Goal: Find specific page/section: Find specific page/section

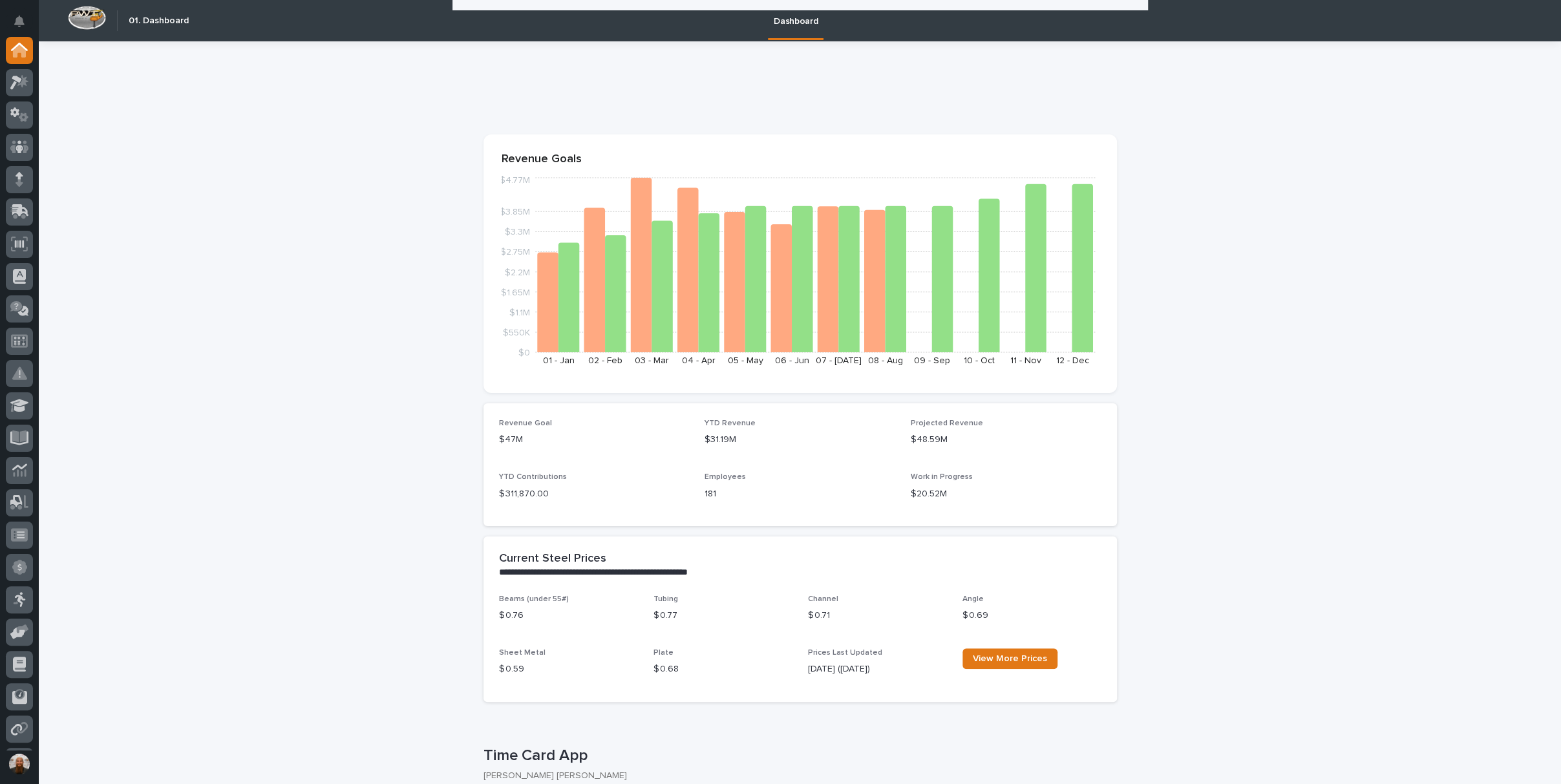
scroll to position [2011, 0]
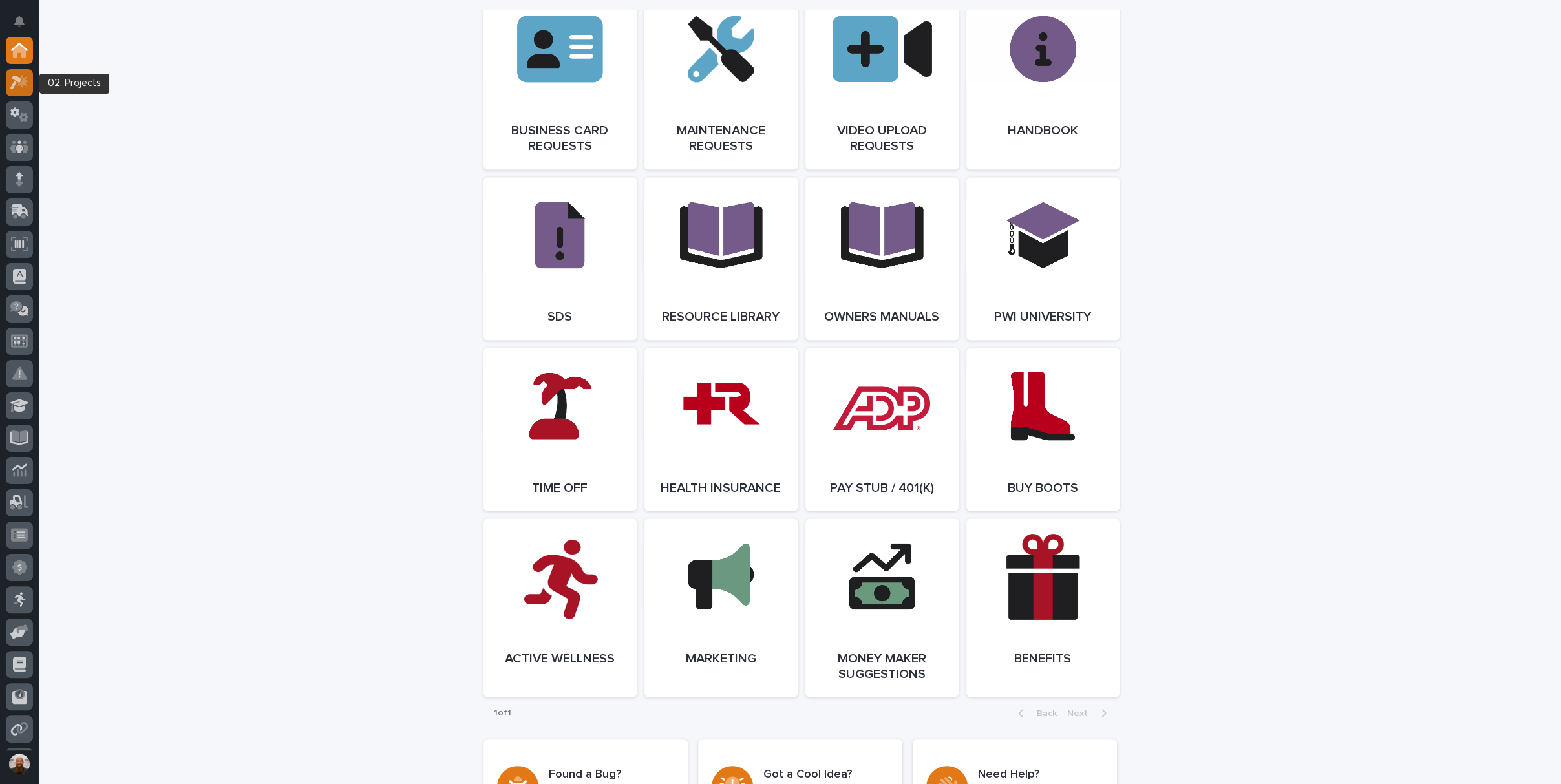
click at [18, 85] on icon at bounding box center [22, 82] width 11 height 13
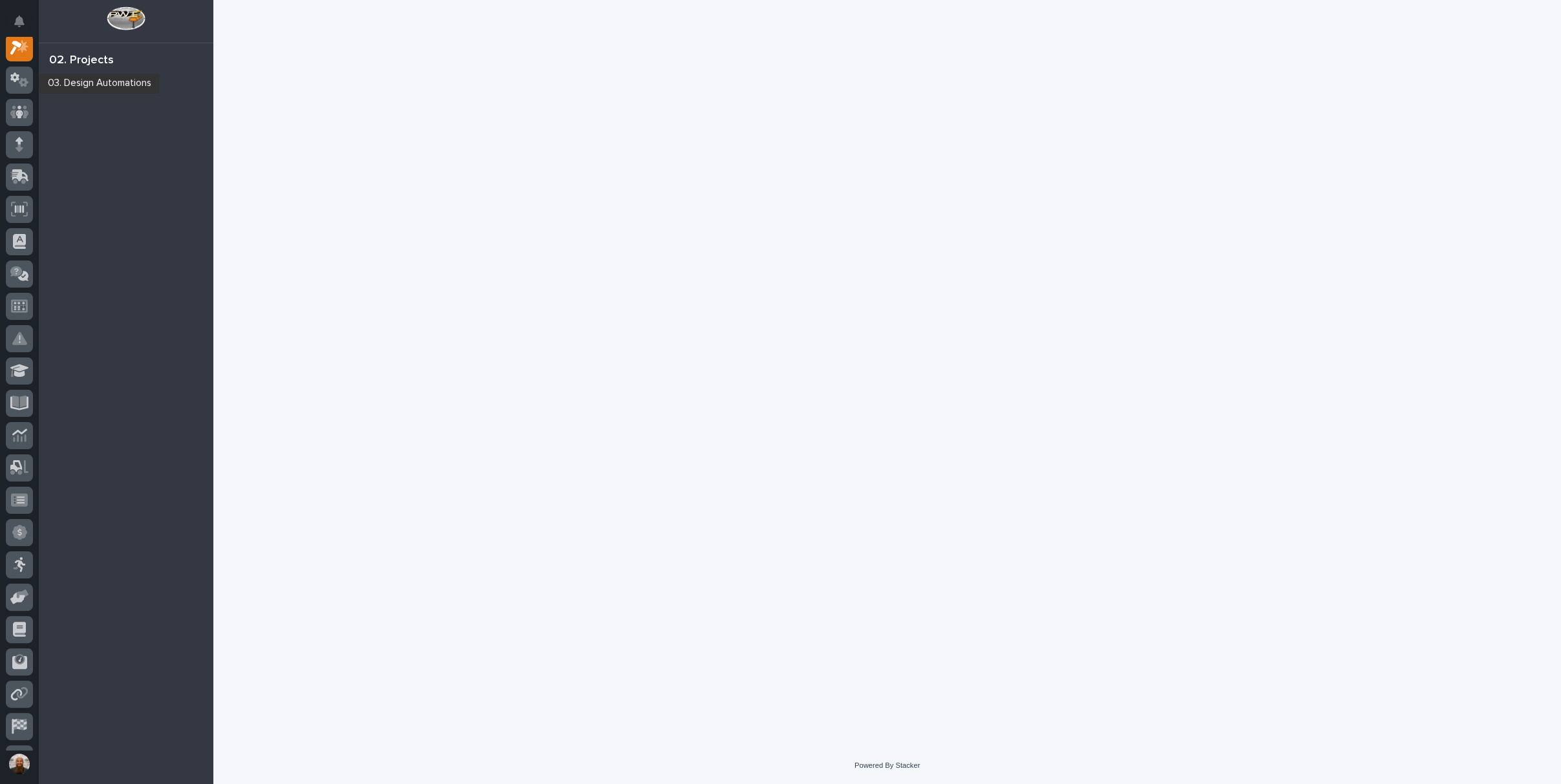
scroll to position [32, 0]
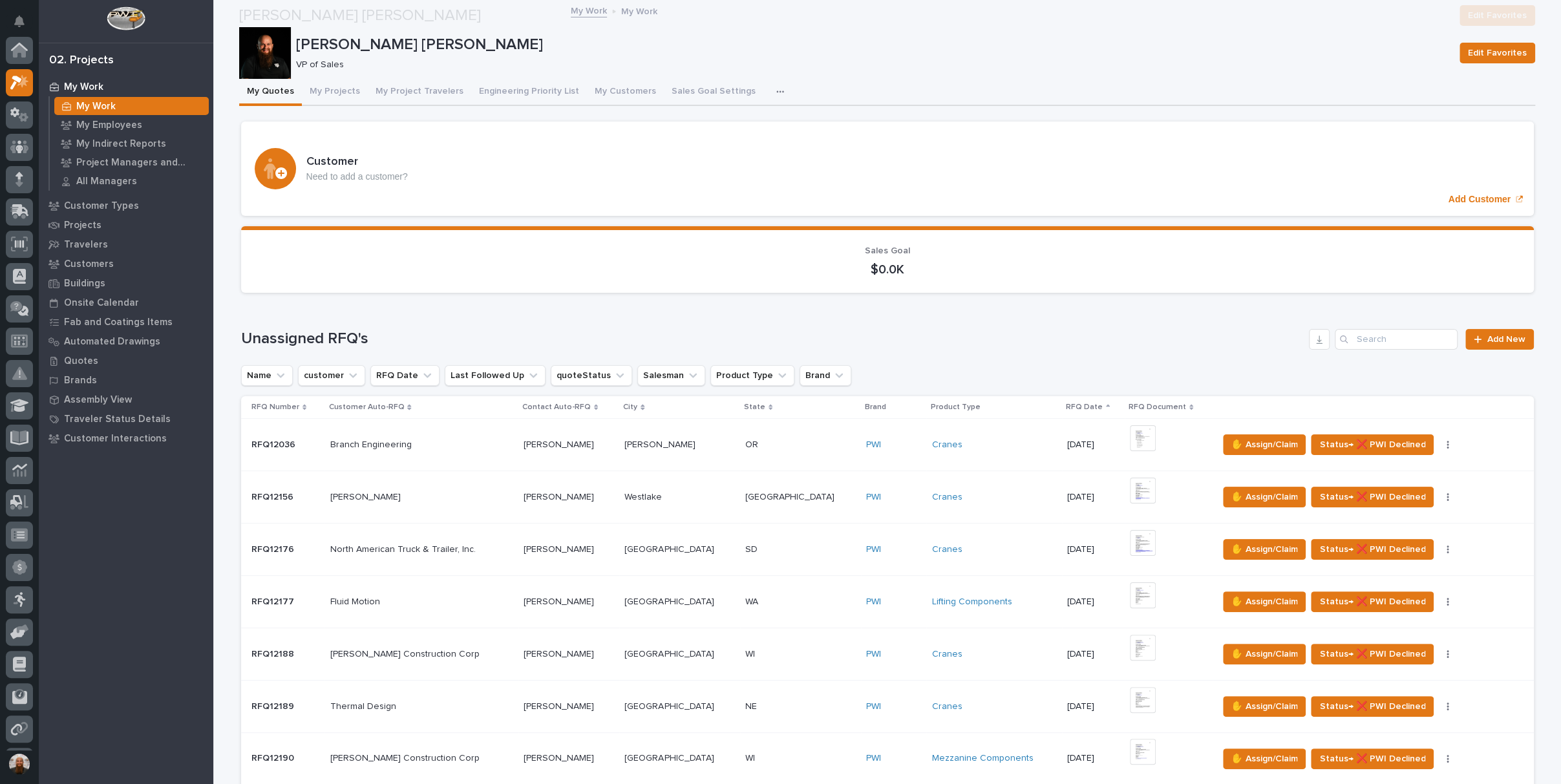
scroll to position [201, 0]
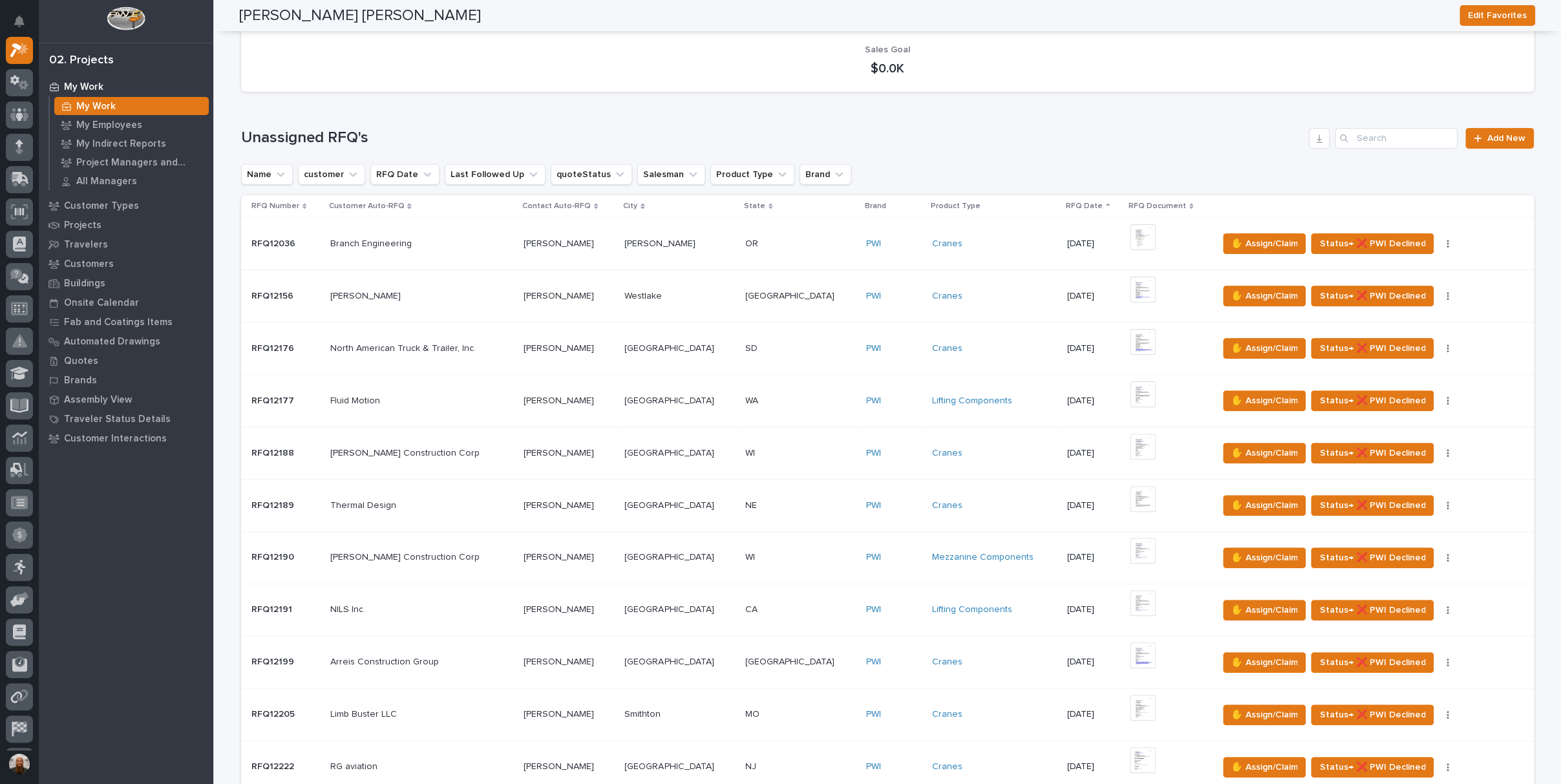
click at [443, 256] on td "Branch Engineering Branch Engineering" at bounding box center [421, 243] width 194 height 53
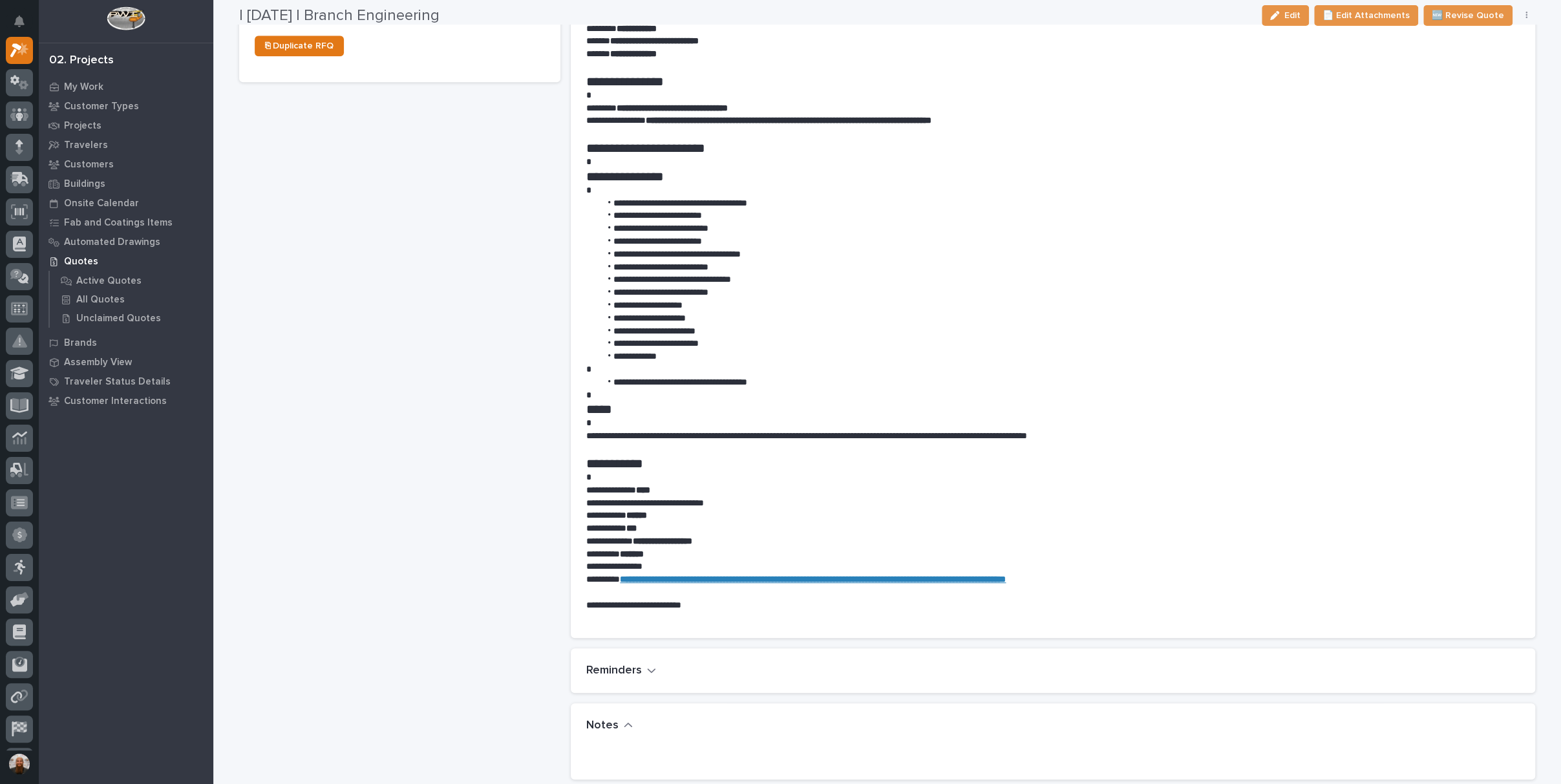
scroll to position [1005, 0]
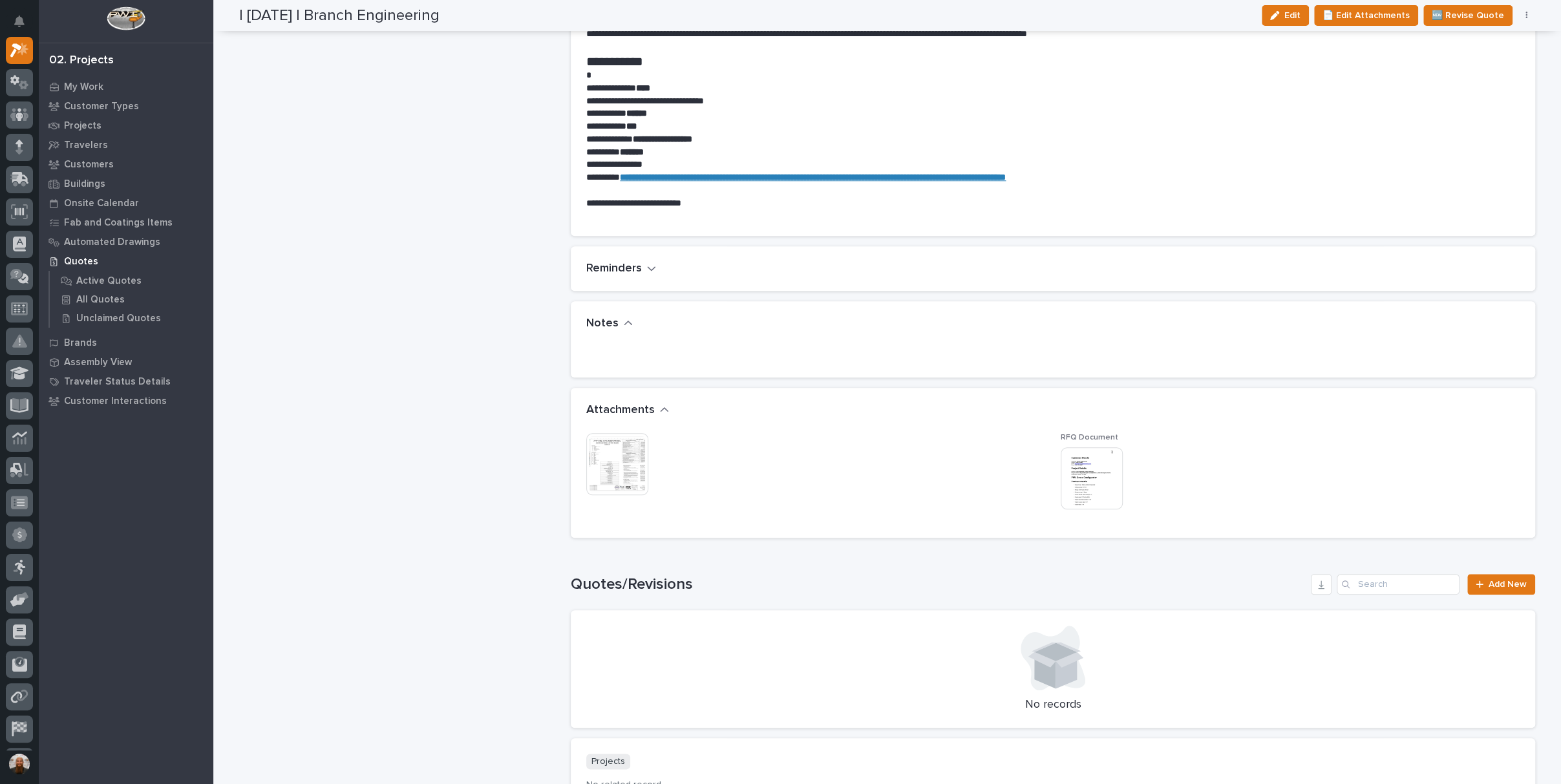
click at [1088, 469] on img at bounding box center [1092, 478] width 62 height 62
